Goal: Navigation & Orientation: Find specific page/section

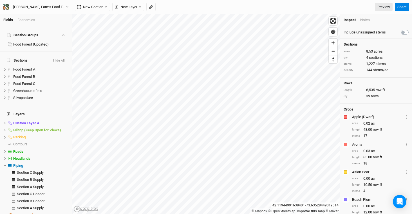
scroll to position [33, 0]
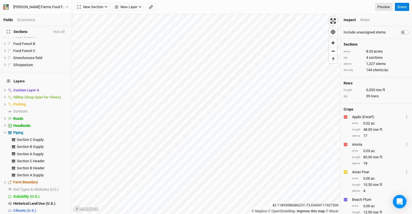
click at [395, 99] on div "Rows length 6,535 row ft qty 39 rows" at bounding box center [377, 91] width 72 height 26
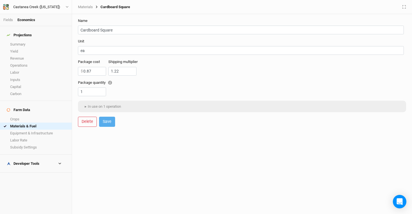
click at [166, 3] on div "Materials Cardboard Square" at bounding box center [242, 7] width 340 height 14
click at [43, 5] on div "Castanea Creek ([US_STATE])" at bounding box center [36, 7] width 47 height 6
click at [57, 13] on button "Back" at bounding box center [47, 15] width 45 height 7
click at [8, 18] on link "Fields" at bounding box center [8, 20] width 10 height 4
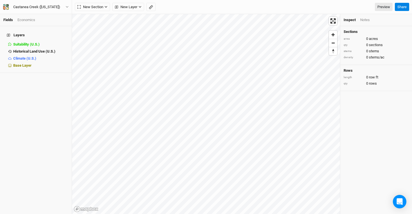
click at [6, 21] on link "Fields" at bounding box center [8, 20] width 10 height 4
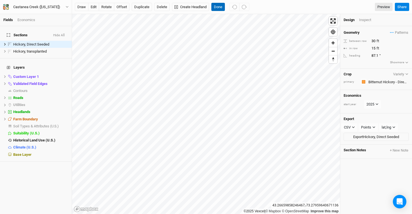
click at [217, 8] on button "Done" at bounding box center [219, 7] width 14 height 8
